Goal: Task Accomplishment & Management: Use online tool/utility

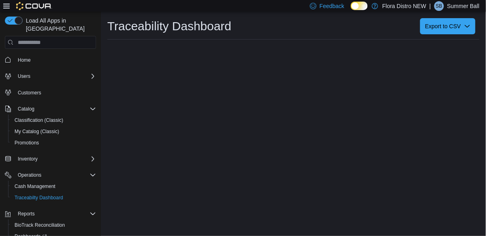
scroll to position [6, 0]
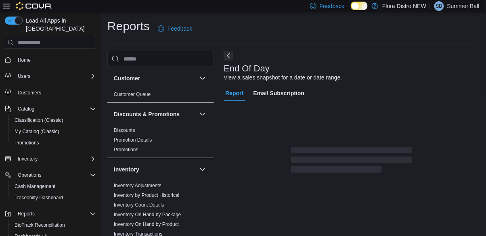
scroll to position [6, 0]
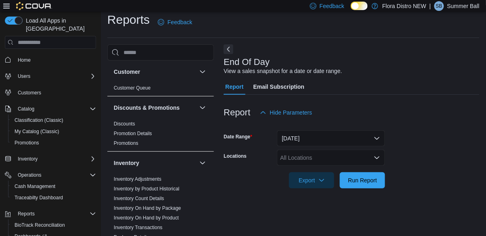
click at [371, 158] on div "All Locations" at bounding box center [331, 158] width 108 height 16
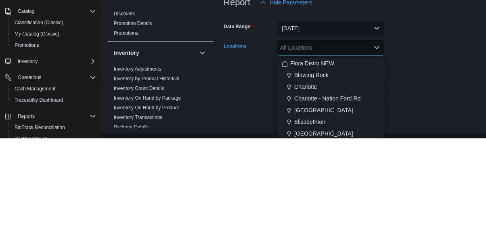
scroll to position [26, 0]
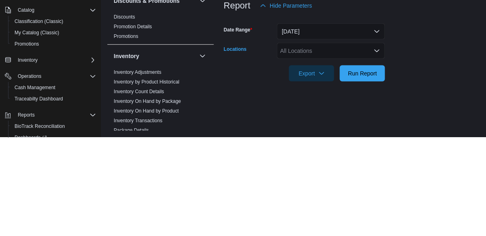
click at [344, 142] on div "All Locations Combo box. Selected. Combo box input. All Locations. Type some te…" at bounding box center [331, 150] width 108 height 16
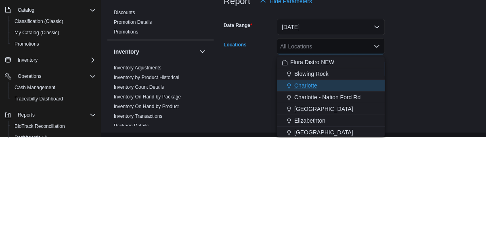
click at [305, 180] on span "Charlotte" at bounding box center [305, 184] width 23 height 8
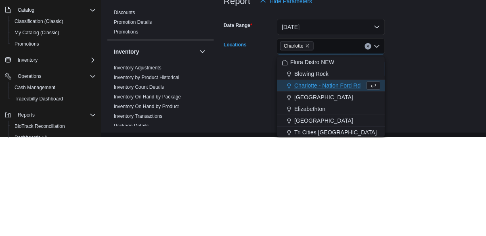
click at [431, 167] on form "Date Range [DATE] Locations [GEOGRAPHIC_DATA] Combo box. Selected. [GEOGRAPHIC_…" at bounding box center [352, 142] width 256 height 68
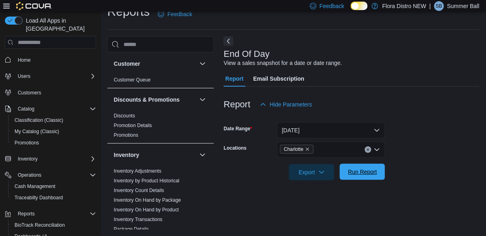
click at [361, 164] on div "Export Run Report" at bounding box center [304, 172] width 161 height 16
click at [358, 168] on span "Run Report" at bounding box center [362, 172] width 29 height 8
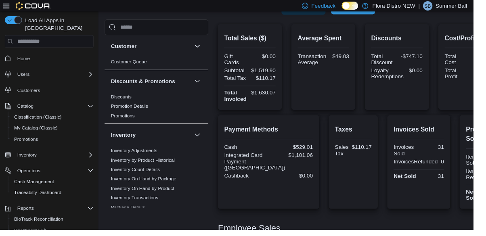
scroll to position [181, 0]
